Goal: Information Seeking & Learning: Check status

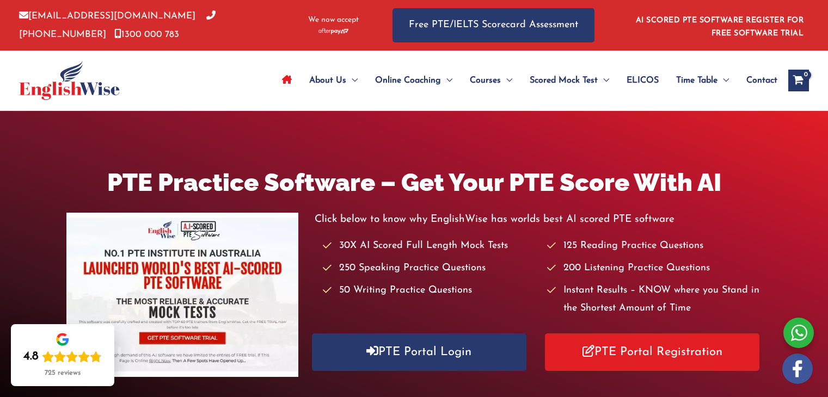
click at [431, 359] on link "PTE Portal Login" at bounding box center [419, 353] width 214 height 38
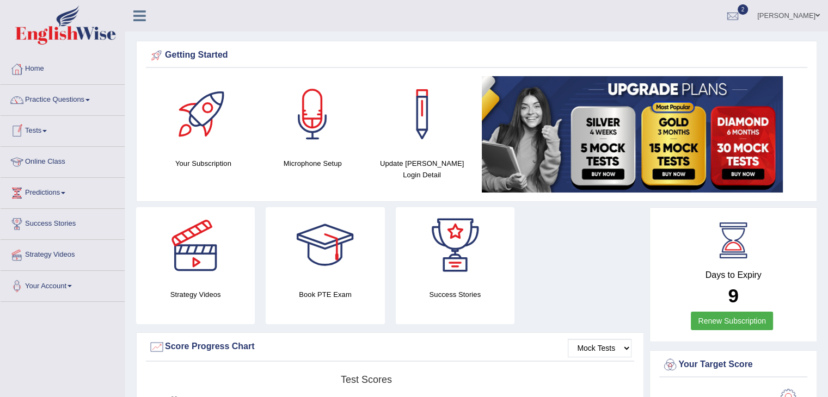
click at [45, 130] on link "Tests" at bounding box center [63, 129] width 124 height 27
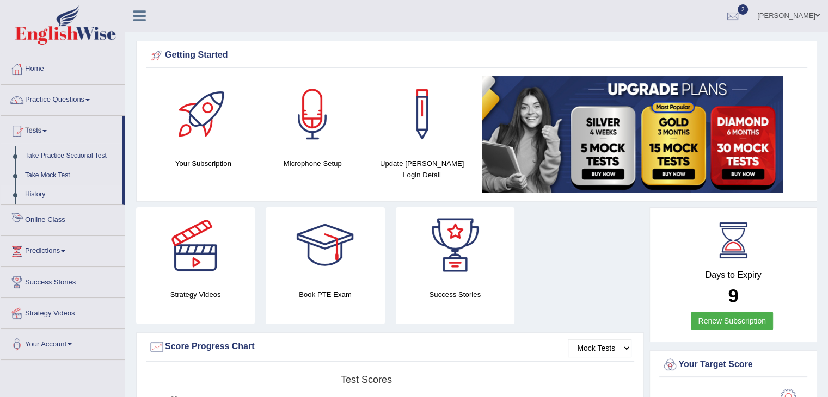
click at [51, 195] on link "History" at bounding box center [71, 195] width 102 height 20
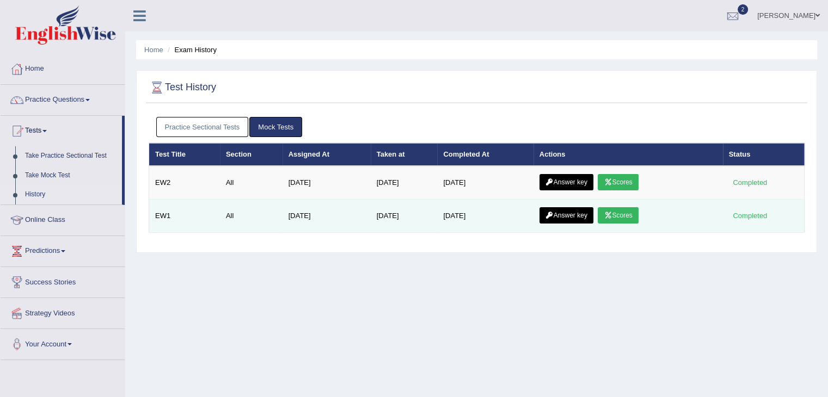
click at [631, 215] on link "Scores" at bounding box center [617, 215] width 40 height 16
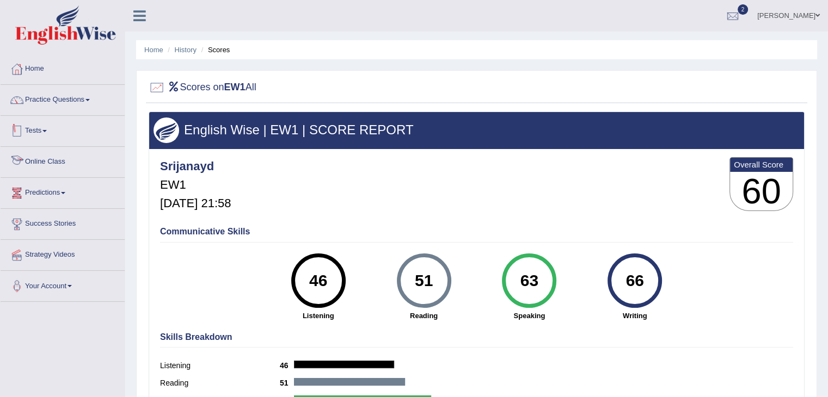
click at [39, 132] on link "Tests" at bounding box center [63, 129] width 124 height 27
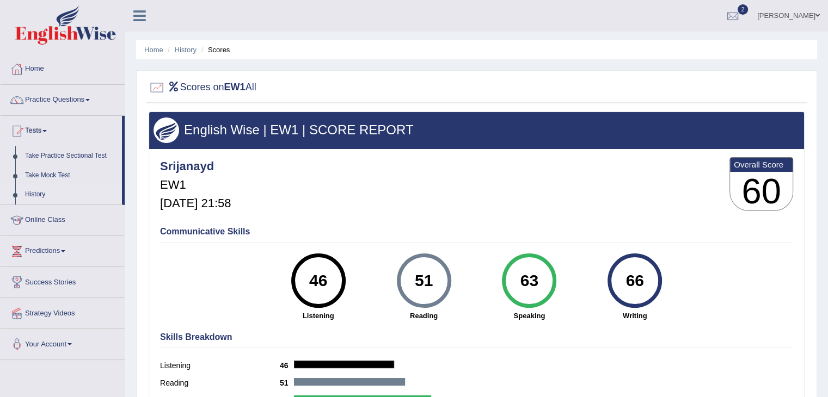
click at [36, 192] on link "History" at bounding box center [71, 195] width 102 height 20
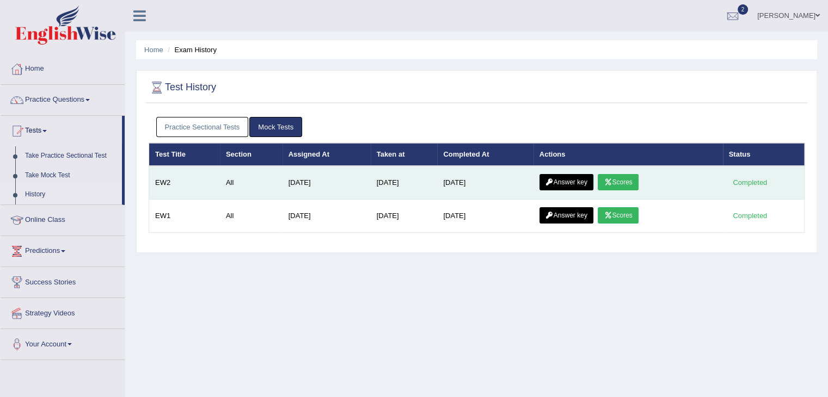
click at [615, 186] on link "Scores" at bounding box center [617, 182] width 40 height 16
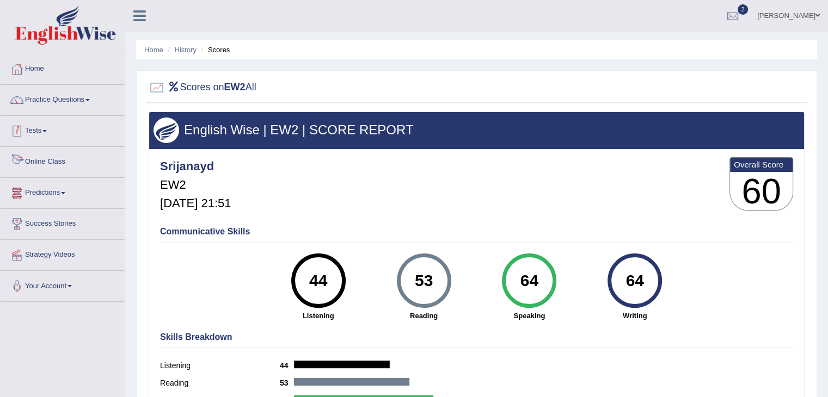
click at [39, 131] on link "Tests" at bounding box center [63, 129] width 124 height 27
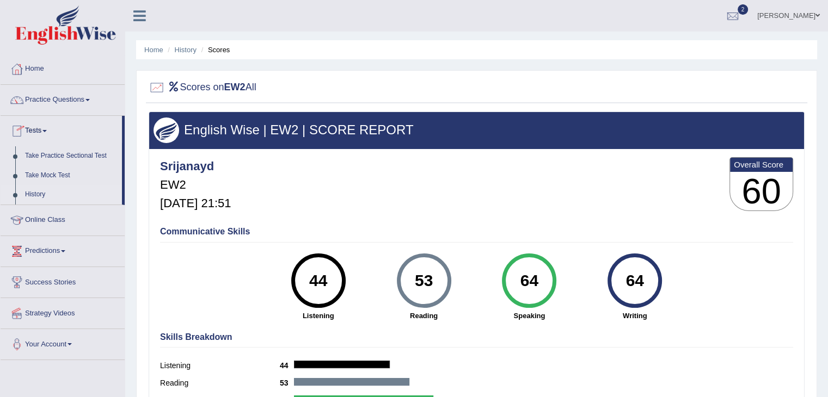
click at [45, 199] on link "History" at bounding box center [71, 195] width 102 height 20
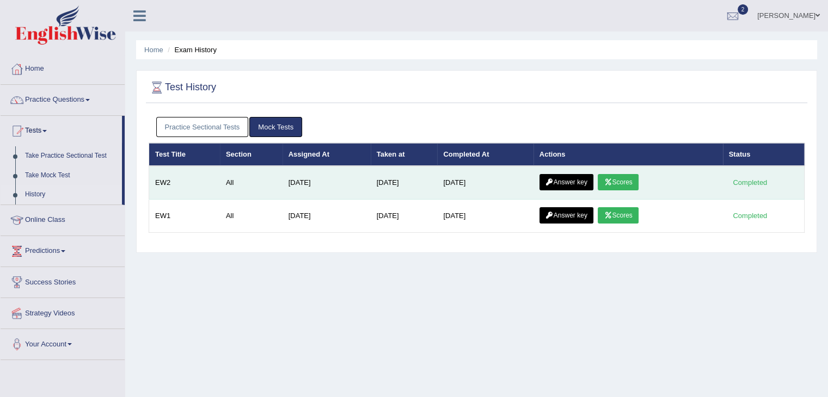
click at [563, 178] on link "Answer key" at bounding box center [566, 182] width 54 height 16
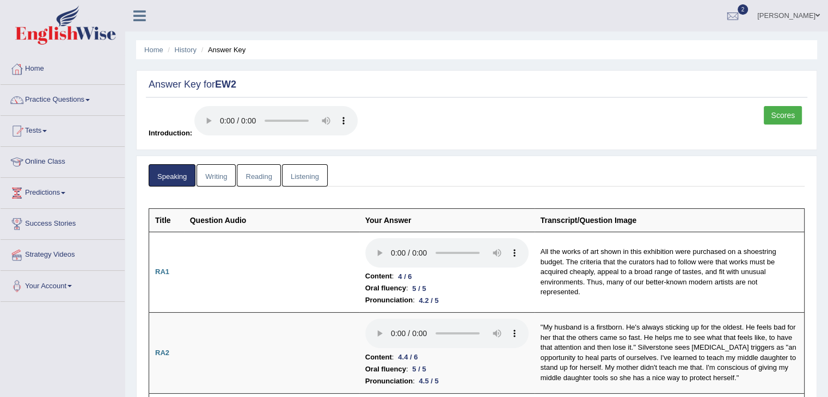
click at [213, 174] on link "Writing" at bounding box center [215, 175] width 39 height 22
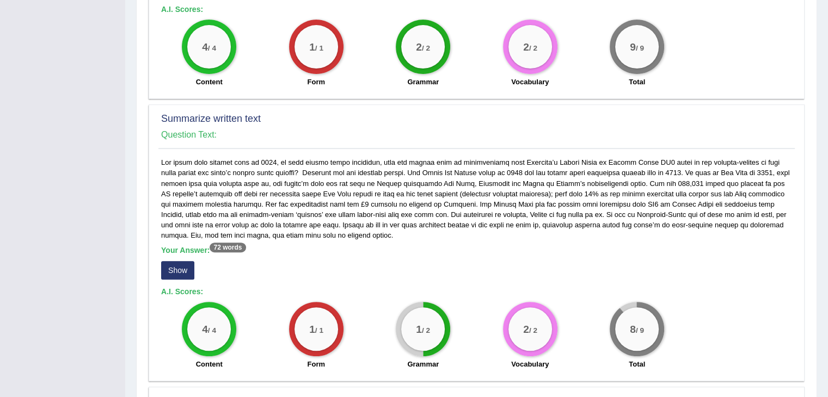
scroll to position [427, 0]
click at [218, 243] on sup "72 words" at bounding box center [227, 248] width 36 height 10
click at [172, 262] on button "Show" at bounding box center [177, 271] width 33 height 18
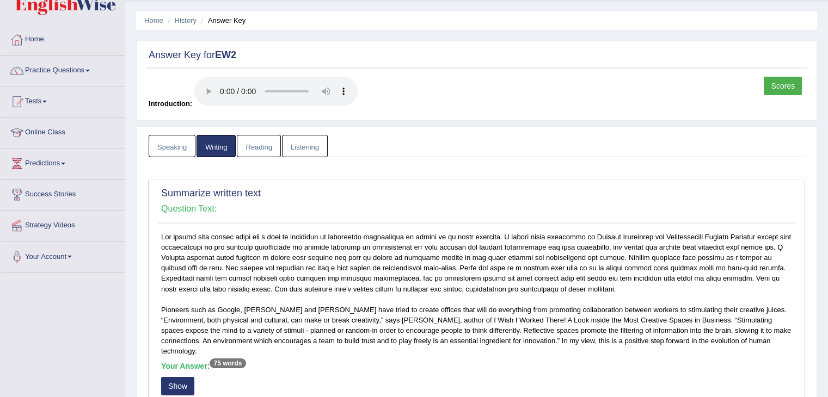
scroll to position [0, 0]
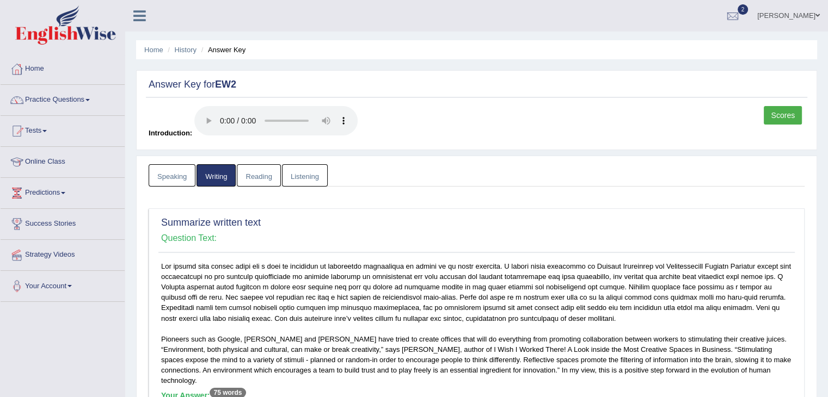
click at [259, 180] on link "Reading" at bounding box center [259, 175] width 44 height 22
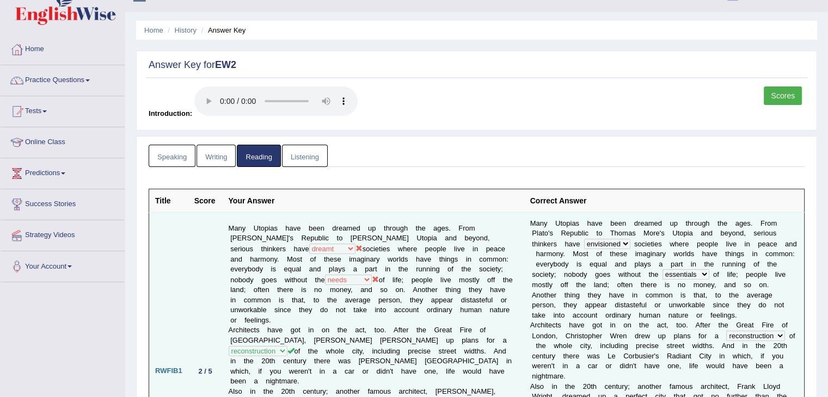
scroll to position [17, 0]
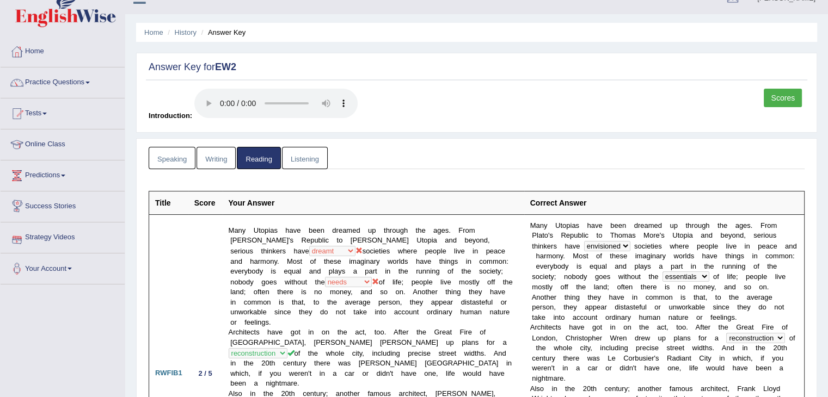
click at [292, 161] on link "Listening" at bounding box center [305, 158] width 46 height 22
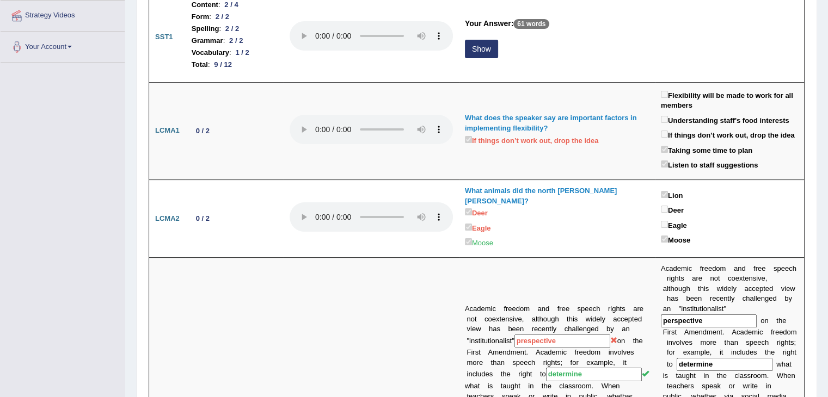
scroll to position [0, 0]
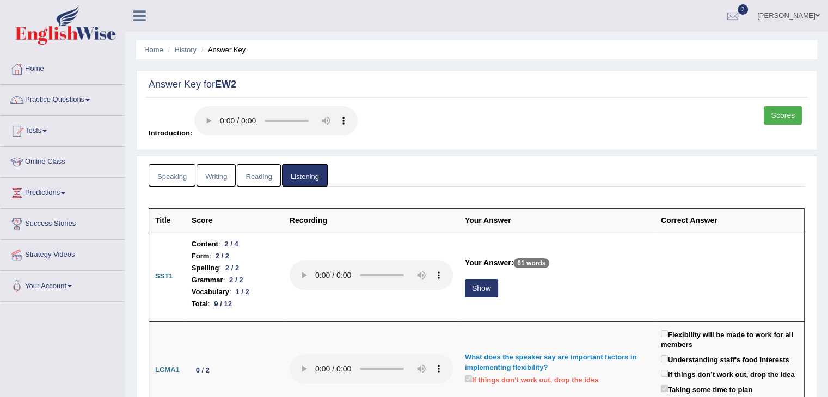
click at [260, 171] on link "Reading" at bounding box center [259, 175] width 44 height 22
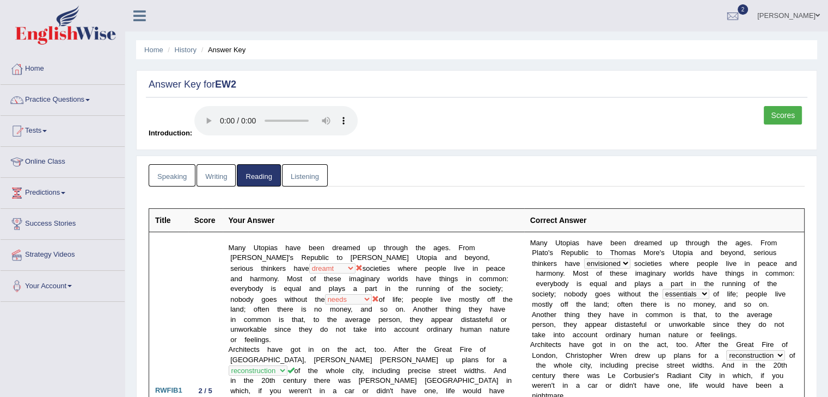
click at [168, 172] on link "Speaking" at bounding box center [172, 175] width 47 height 22
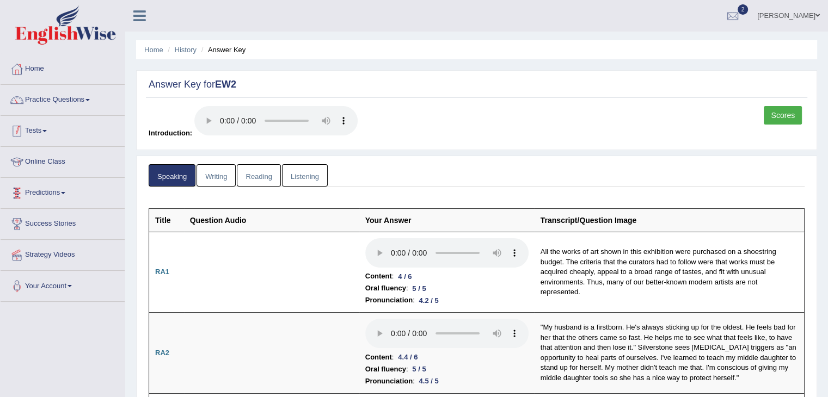
click at [30, 125] on link "Tests" at bounding box center [63, 129] width 124 height 27
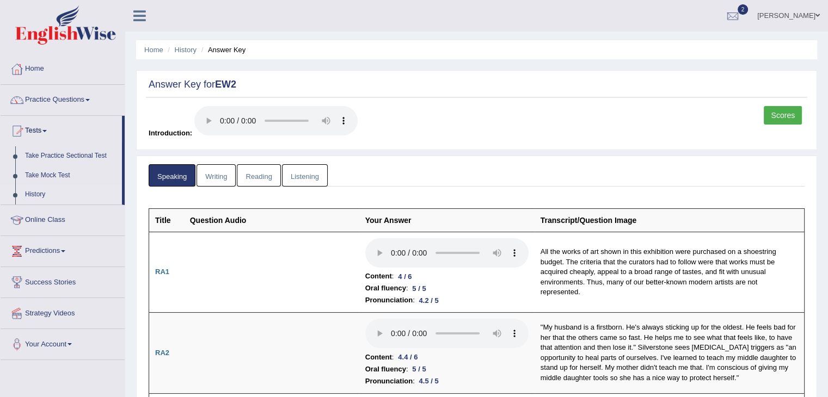
click at [37, 190] on link "History" at bounding box center [71, 195] width 102 height 20
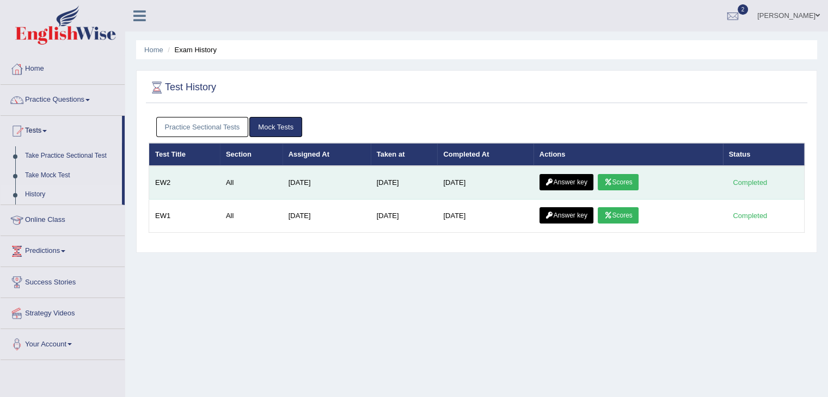
click at [612, 182] on icon at bounding box center [607, 182] width 8 height 7
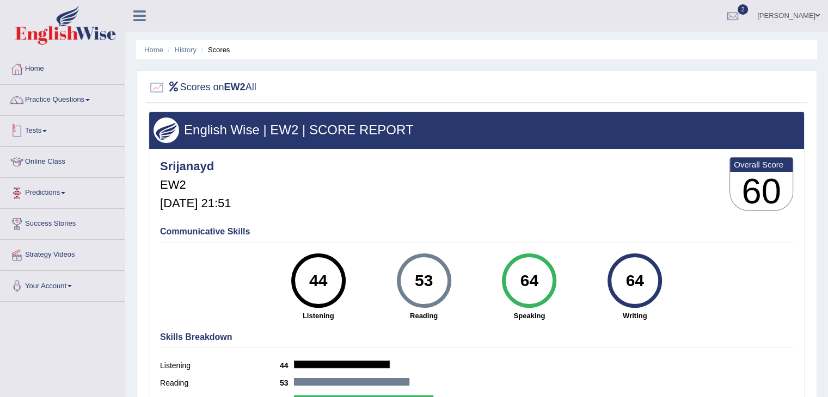
click at [39, 133] on link "Tests" at bounding box center [63, 129] width 124 height 27
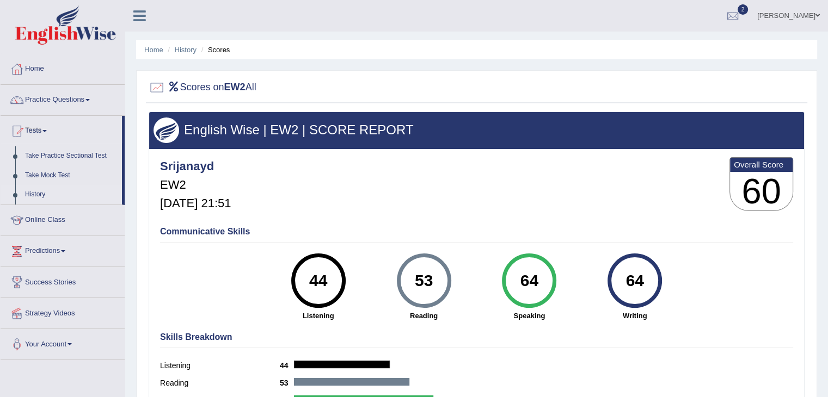
click at [33, 194] on link "History" at bounding box center [71, 195] width 102 height 20
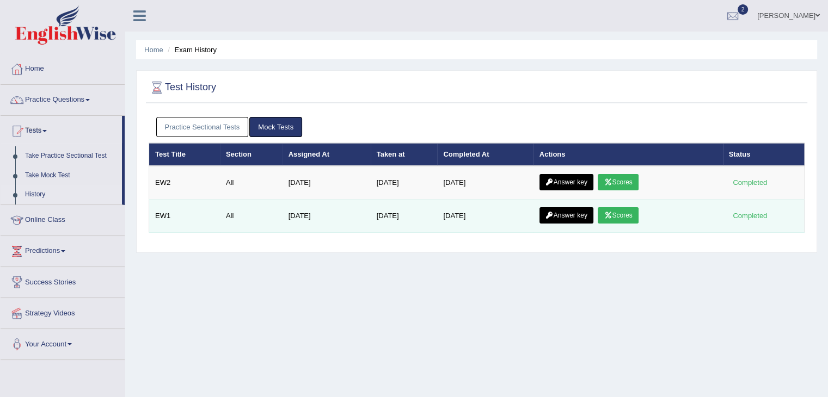
click at [627, 215] on link "Scores" at bounding box center [617, 215] width 40 height 16
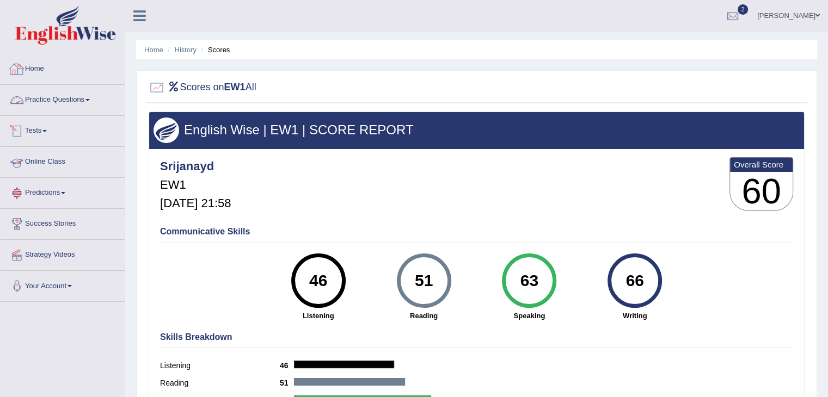
click at [21, 65] on div at bounding box center [17, 69] width 16 height 16
